Goal: Information Seeking & Learning: Understand process/instructions

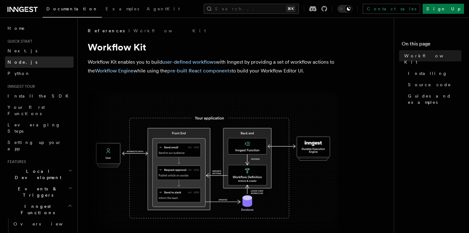
click at [23, 63] on link "Node.js" at bounding box center [39, 61] width 69 height 11
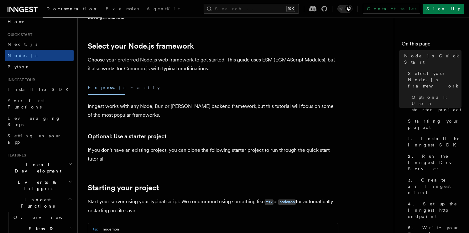
scroll to position [7, 0]
click at [130, 85] on button "Fastify" at bounding box center [144, 88] width 29 height 14
click at [90, 89] on button "Express.js" at bounding box center [107, 88] width 38 height 14
click at [130, 91] on button "Fastify" at bounding box center [144, 88] width 29 height 14
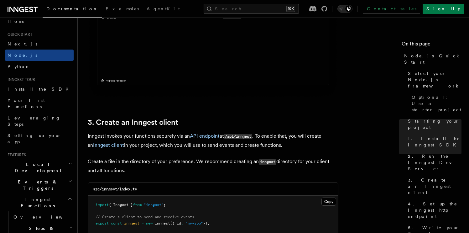
scroll to position [707, 0]
